Goal: Information Seeking & Learning: Learn about a topic

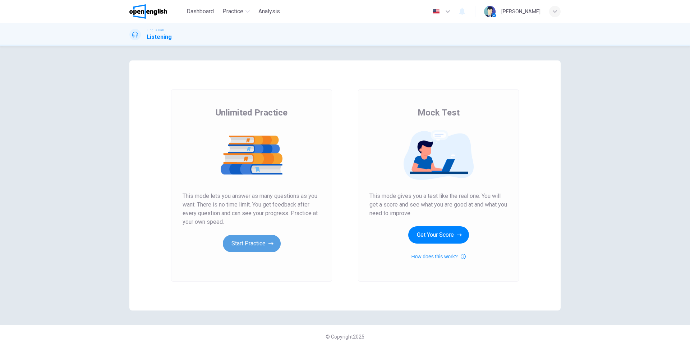
click at [264, 238] on button "Start Practice" at bounding box center [252, 243] width 58 height 17
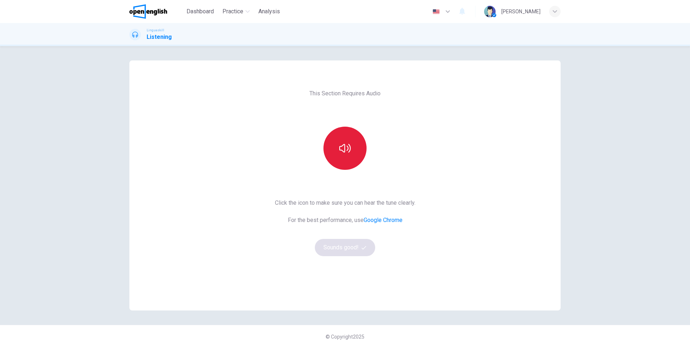
click at [327, 142] on button "button" at bounding box center [345, 148] width 43 height 43
click at [336, 145] on button "button" at bounding box center [345, 148] width 43 height 43
click at [355, 244] on button "Sounds good!" at bounding box center [345, 247] width 60 height 17
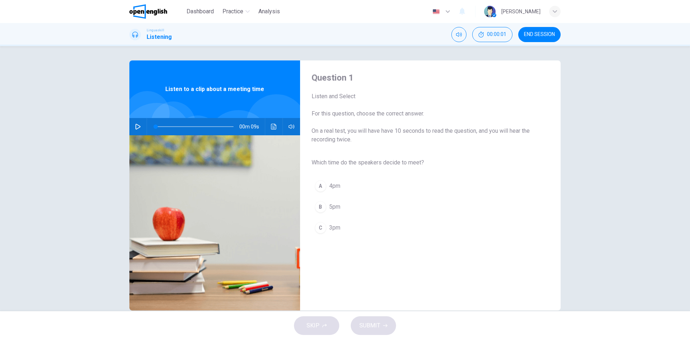
click at [132, 125] on button "button" at bounding box center [138, 126] width 12 height 17
click at [147, 127] on div at bounding box center [193, 126] width 92 height 17
click at [142, 127] on button "button" at bounding box center [138, 126] width 12 height 17
click at [138, 131] on button "button" at bounding box center [138, 126] width 12 height 17
click at [138, 129] on icon "button" at bounding box center [138, 127] width 6 height 6
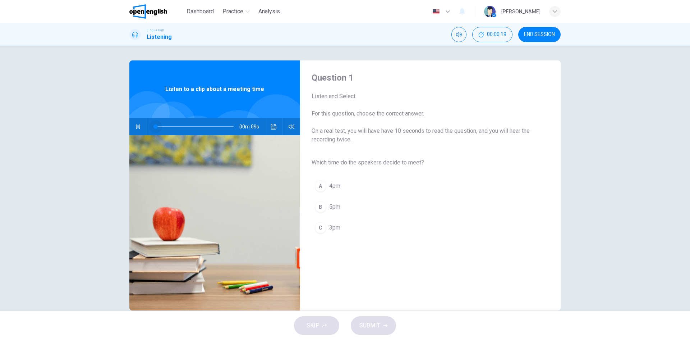
drag, startPoint x: 202, startPoint y: 128, endPoint x: 102, endPoint y: 124, distance: 100.0
click at [102, 124] on div "Question 1 Listen and Select For this question, choose the correct answer. On a…" at bounding box center [345, 178] width 690 height 265
click at [325, 227] on button "C 3pm" at bounding box center [425, 228] width 226 height 18
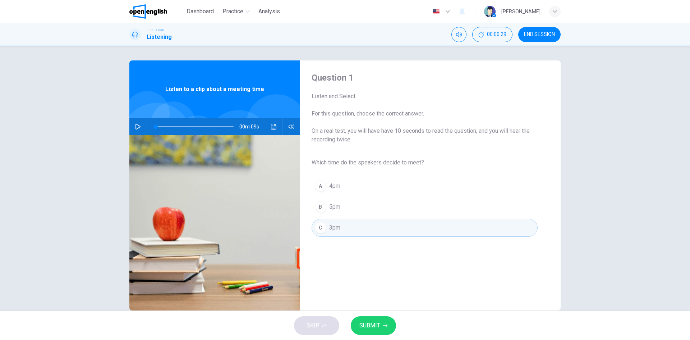
click at [385, 319] on button "SUBMIT" at bounding box center [373, 325] width 45 height 19
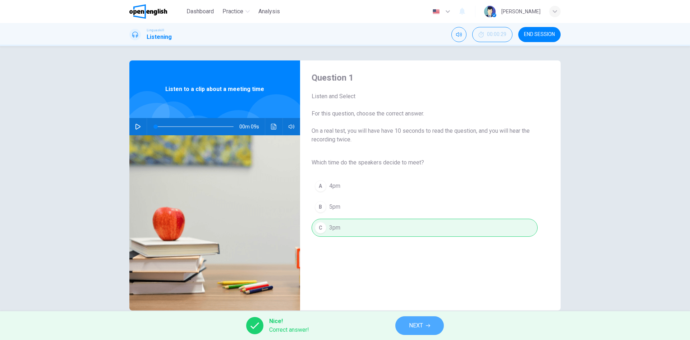
click at [416, 324] on span "NEXT" at bounding box center [416, 325] width 14 height 10
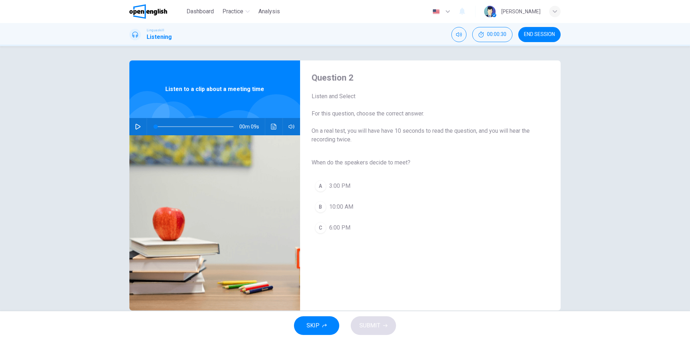
click at [137, 125] on icon "button" at bounding box center [138, 127] width 6 height 6
click at [319, 189] on div "A" at bounding box center [321, 186] width 12 height 12
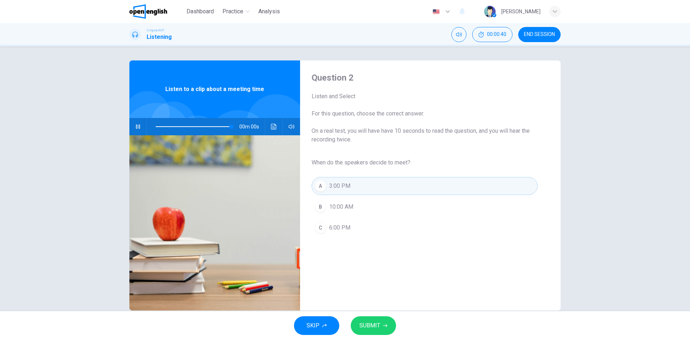
type input "*"
click at [371, 325] on span "SUBMIT" at bounding box center [369, 325] width 21 height 10
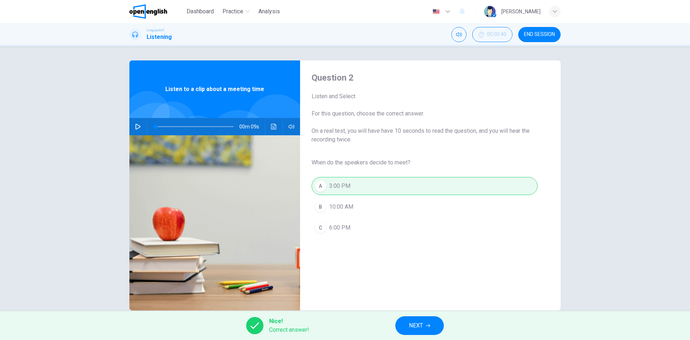
click at [422, 330] on span "NEXT" at bounding box center [416, 325] width 14 height 10
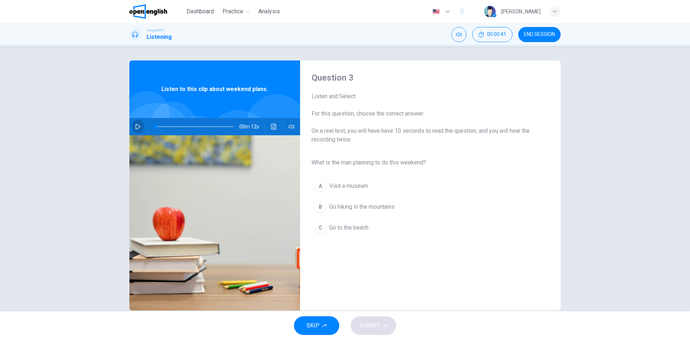
click at [132, 127] on button "button" at bounding box center [138, 126] width 12 height 17
type input "*"
click at [366, 203] on span "Go hiking in the mountains" at bounding box center [361, 206] width 65 height 9
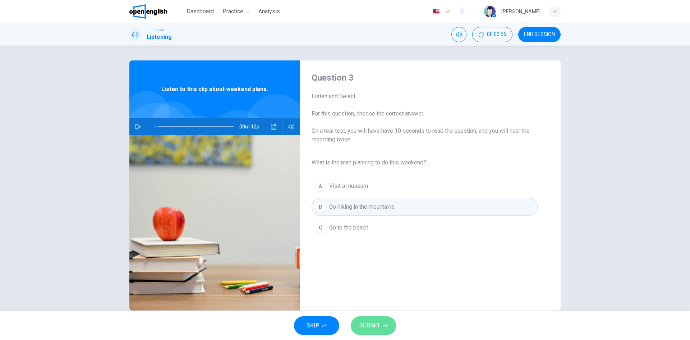
click at [376, 330] on button "SUBMIT" at bounding box center [373, 325] width 45 height 19
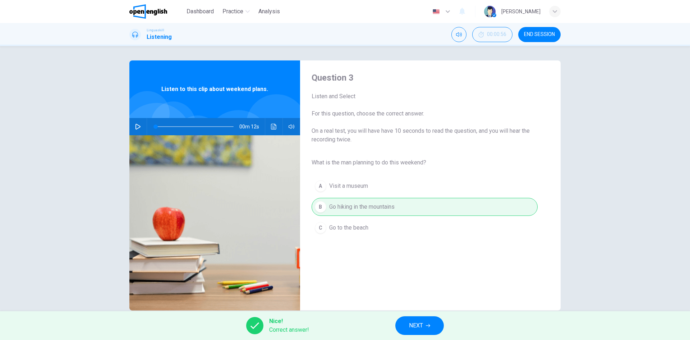
drag, startPoint x: 414, startPoint y: 313, endPoint x: 417, endPoint y: 319, distance: 7.2
click at [414, 314] on div "Nice! Correct answer! NEXT" at bounding box center [345, 325] width 690 height 29
click at [417, 319] on button "NEXT" at bounding box center [419, 325] width 49 height 19
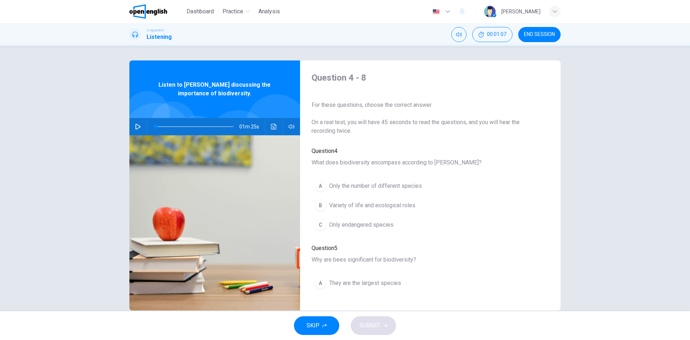
click at [374, 162] on span "What does biodiversity encompass according to [PERSON_NAME]?" at bounding box center [425, 162] width 226 height 9
click at [379, 164] on span "What does biodiversity encompass according to [PERSON_NAME]?" at bounding box center [425, 162] width 226 height 9
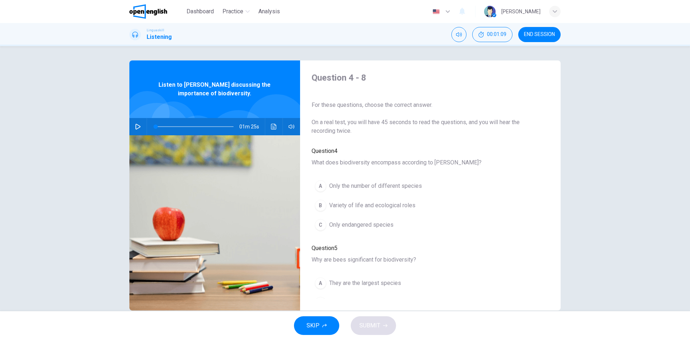
click at [379, 164] on span "What does biodiversity encompass according to [PERSON_NAME]?" at bounding box center [425, 162] width 226 height 9
click at [134, 123] on button "button" at bounding box center [138, 126] width 12 height 17
click at [271, 125] on icon "Click to see the audio transcription" at bounding box center [274, 127] width 6 height 6
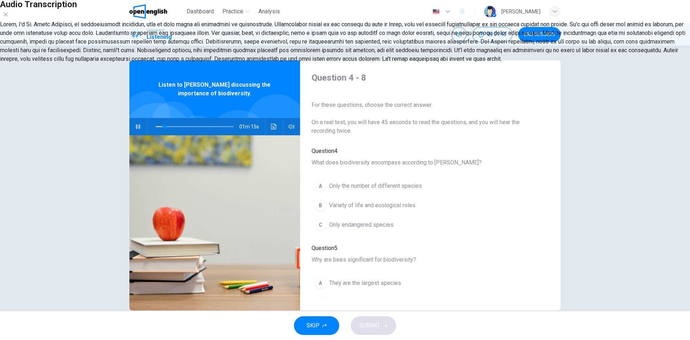
scroll to position [12, 0]
click at [8, 17] on icon "button" at bounding box center [6, 15] width 4 height 4
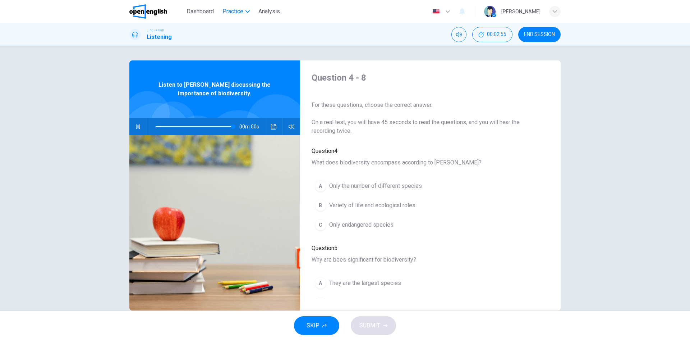
type input "*"
click at [371, 206] on button "B Variety of life and ecological roles" at bounding box center [365, 205] width 107 height 18
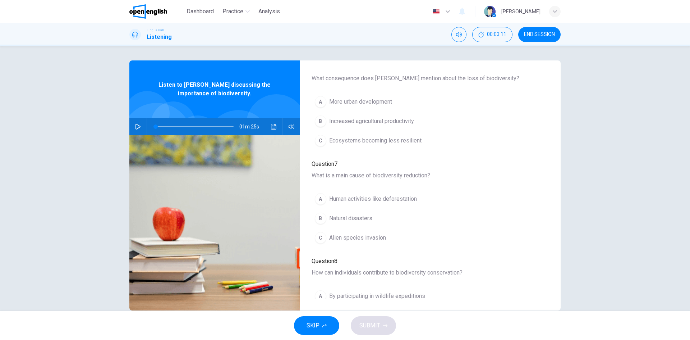
scroll to position [310, 0]
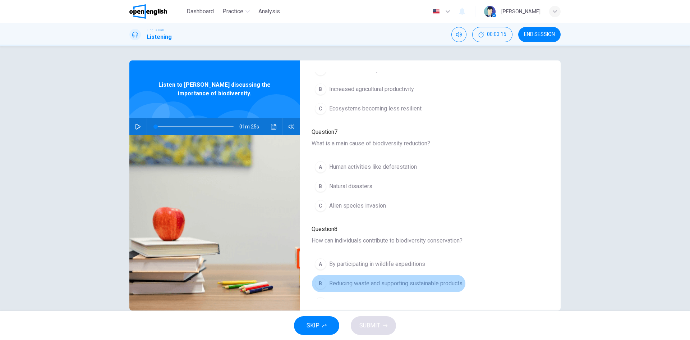
click at [379, 274] on button "B Reducing waste and supporting sustainable products" at bounding box center [389, 283] width 154 height 18
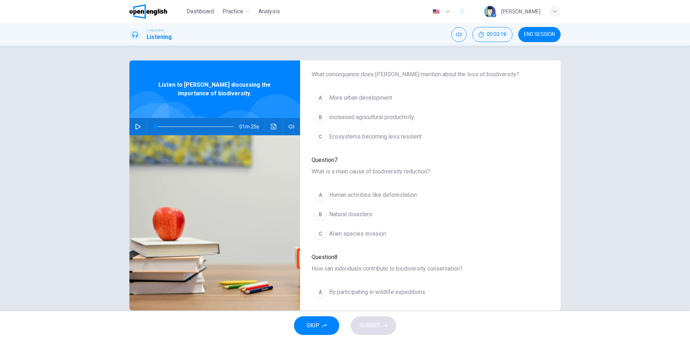
scroll to position [274, 0]
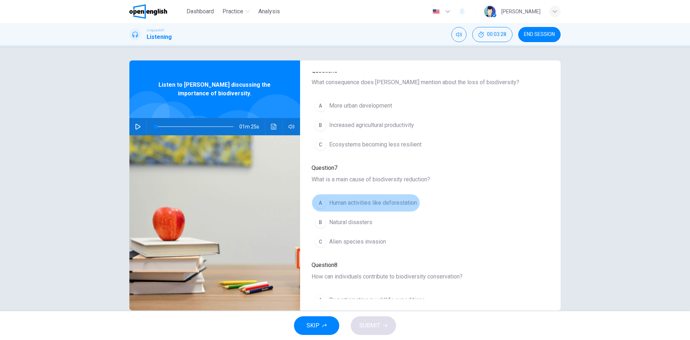
click at [368, 198] on span "Human activities like deforestation" at bounding box center [373, 202] width 88 height 9
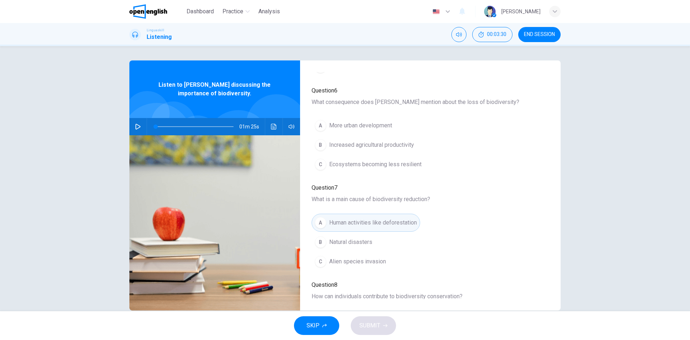
scroll to position [202, 0]
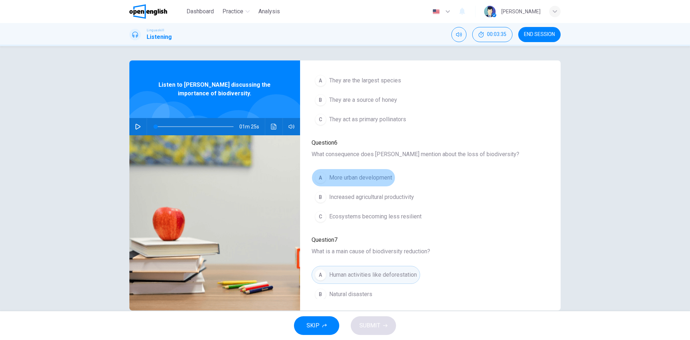
click at [375, 173] on span "More urban development" at bounding box center [360, 177] width 63 height 9
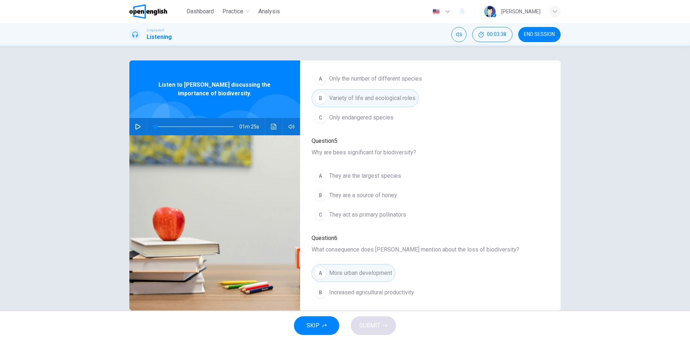
scroll to position [108, 0]
click at [377, 205] on button "C They act as primary pollinators" at bounding box center [361, 214] width 98 height 18
click at [385, 323] on icon "button" at bounding box center [385, 325] width 4 height 4
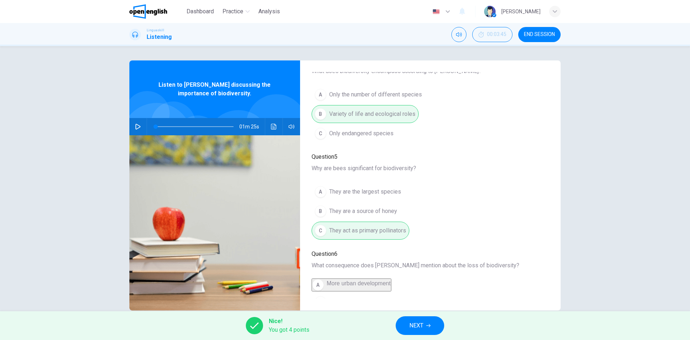
scroll to position [144, 0]
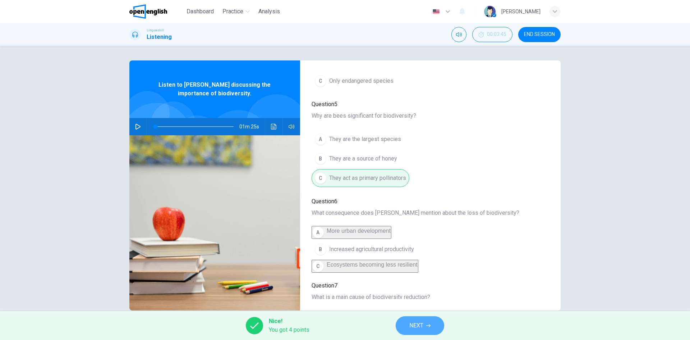
click at [423, 322] on span "NEXT" at bounding box center [416, 325] width 14 height 10
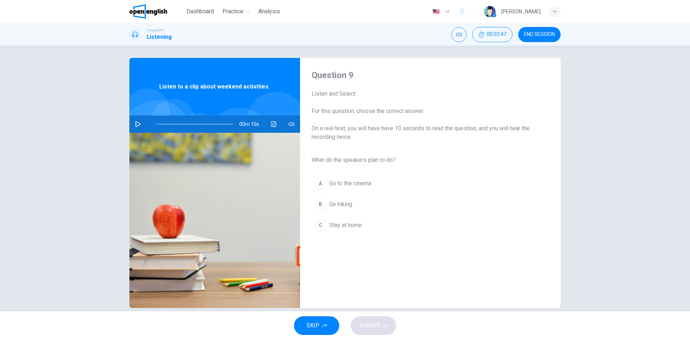
scroll to position [0, 0]
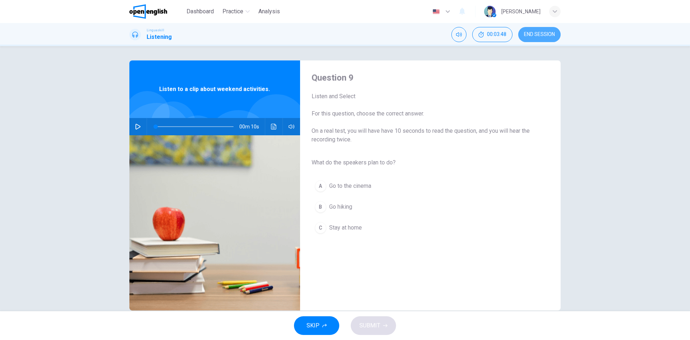
click at [551, 34] on span "END SESSION" at bounding box center [539, 35] width 31 height 6
